Goal: Information Seeking & Learning: Check status

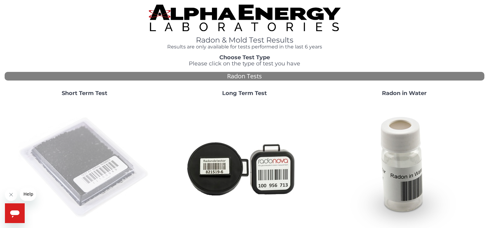
click at [67, 130] on img at bounding box center [84, 168] width 133 height 133
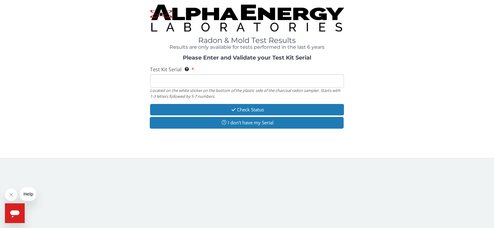
click at [192, 73] on label "Test Kit Serial Located on the white sticker on the bottom of the plastic side …" at bounding box center [172, 69] width 44 height 7
click at [192, 74] on input "Test Kit Serial Located on the white sticker on the bottom of the plastic side …" at bounding box center [247, 80] width 194 height 13
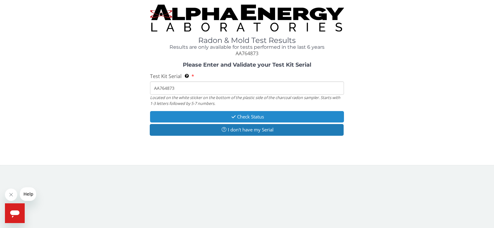
type input "AA764873"
click at [194, 117] on button "Check Status" at bounding box center [247, 116] width 194 height 11
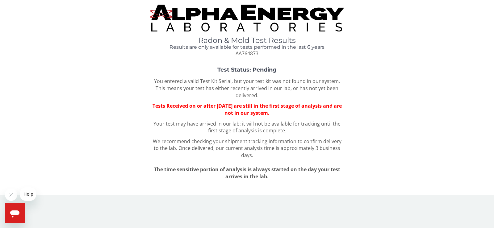
click at [262, 18] on img at bounding box center [247, 18] width 194 height 27
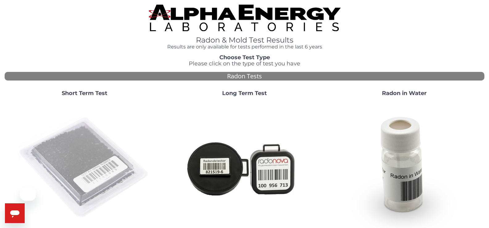
click at [87, 155] on img at bounding box center [84, 168] width 133 height 133
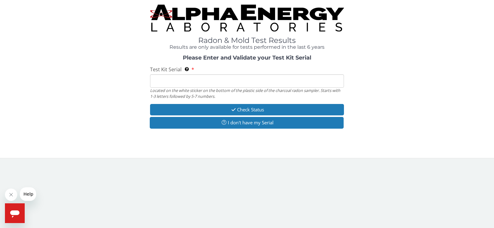
click at [225, 81] on input "Test Kit Serial Located on the white sticker on the bottom of the plastic side …" at bounding box center [247, 80] width 194 height 13
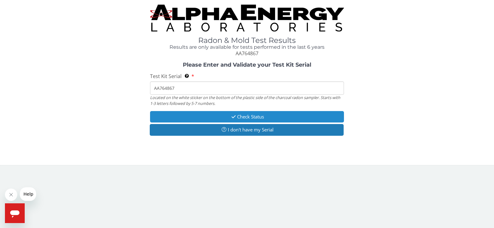
type input "AA764867"
click at [221, 115] on button "Check Status" at bounding box center [247, 116] width 194 height 11
